Goal: Information Seeking & Learning: Learn about a topic

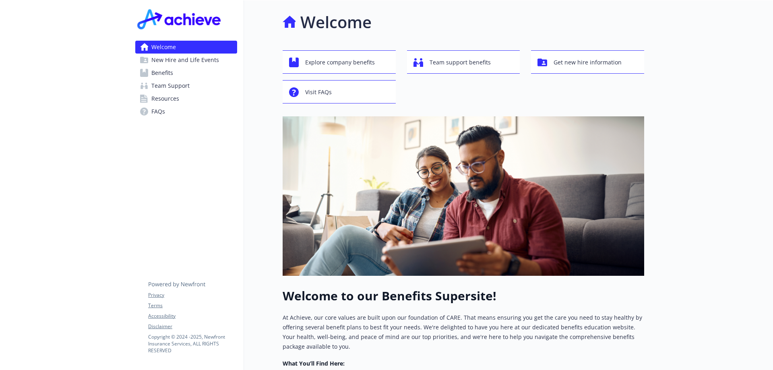
click at [162, 74] on span "Benefits" at bounding box center [162, 72] width 22 height 13
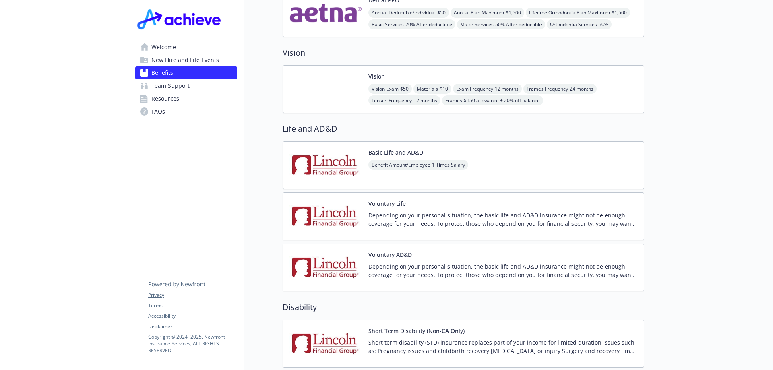
scroll to position [499, 0]
